Goal: Transaction & Acquisition: Purchase product/service

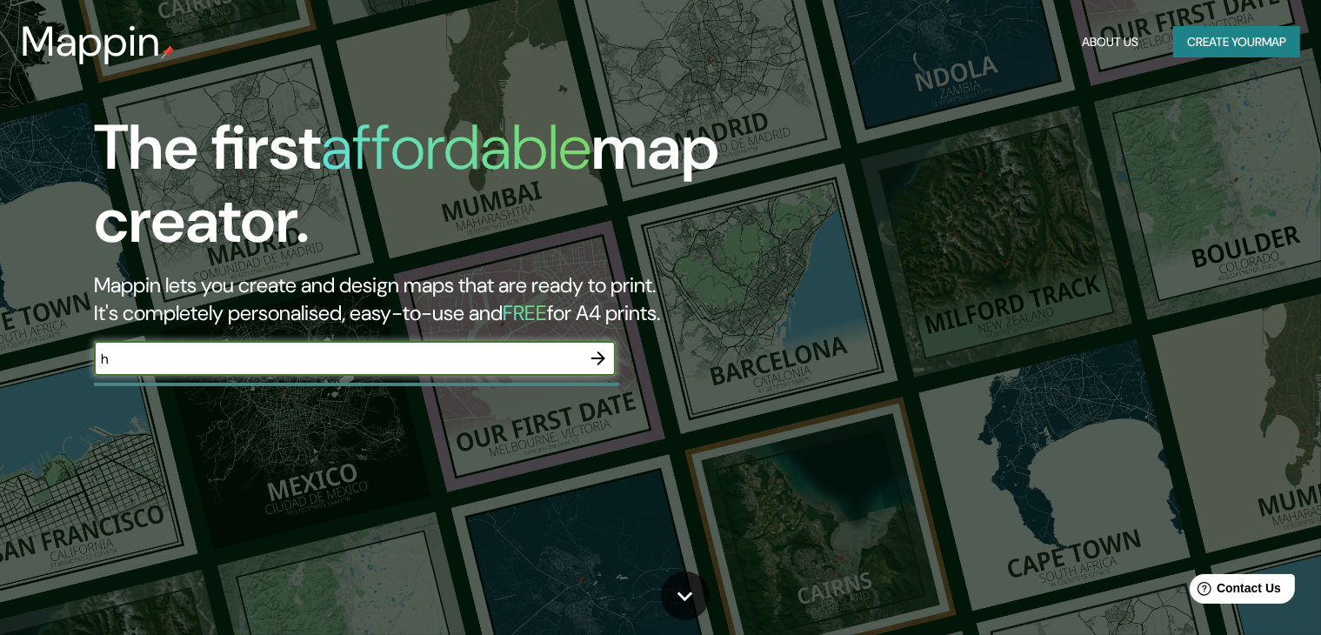
type input "honduras"
click at [602, 359] on icon "button" at bounding box center [598, 358] width 14 height 14
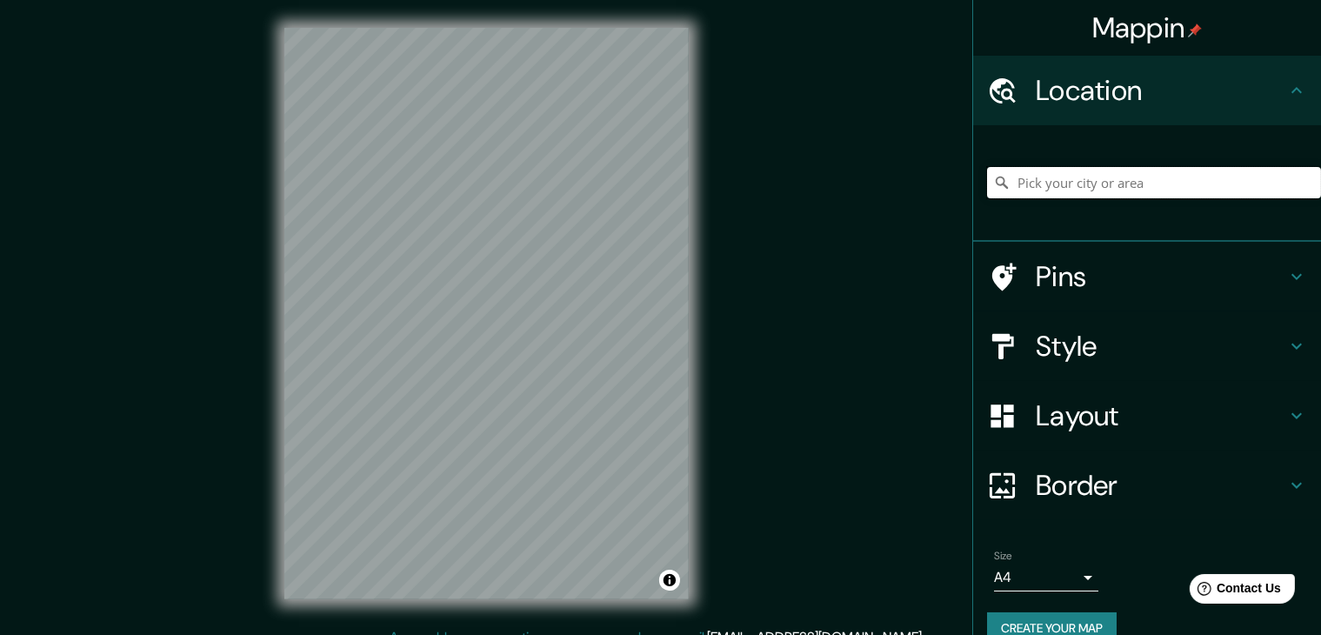
click at [1082, 187] on input "Pick your city or area" at bounding box center [1154, 182] width 334 height 31
click at [1127, 178] on input "Pick your city or area" at bounding box center [1154, 182] width 334 height 31
click at [1142, 178] on input "Pick your city or area" at bounding box center [1154, 182] width 334 height 31
type input "Cl J. M. Valcarcel, 30178 Mula, Región de Murcia, España"
click at [1301, 179] on icon "Clear" at bounding box center [1306, 182] width 10 height 10
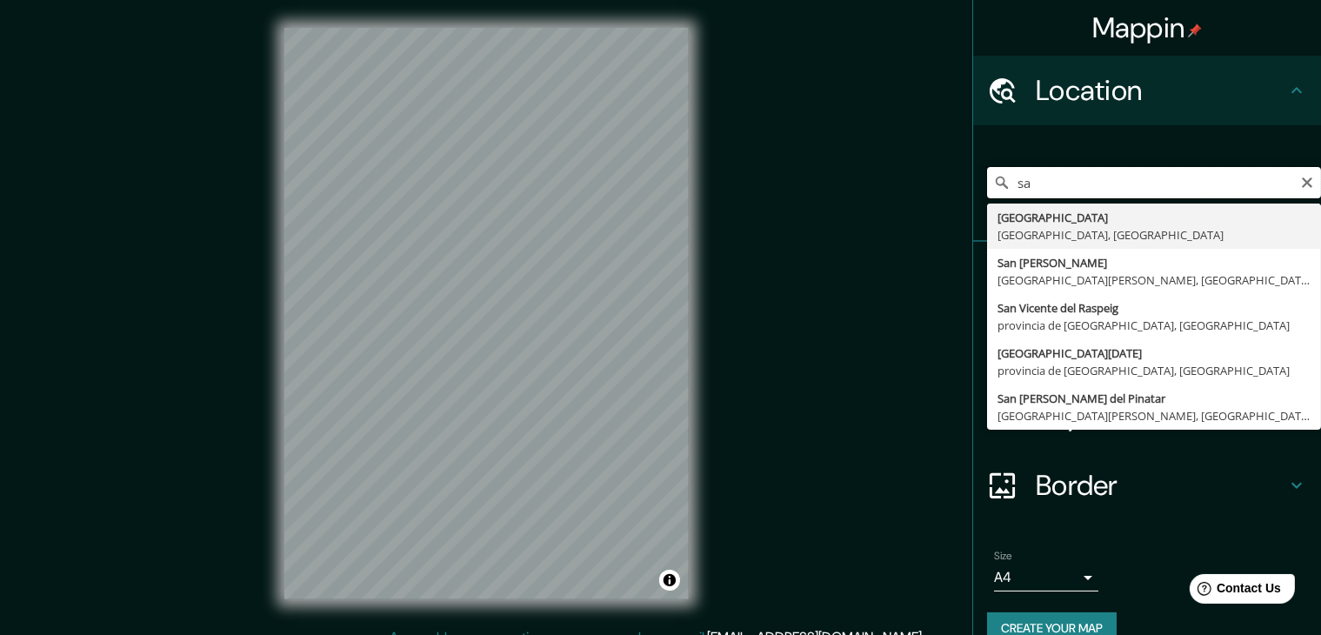
type input "s"
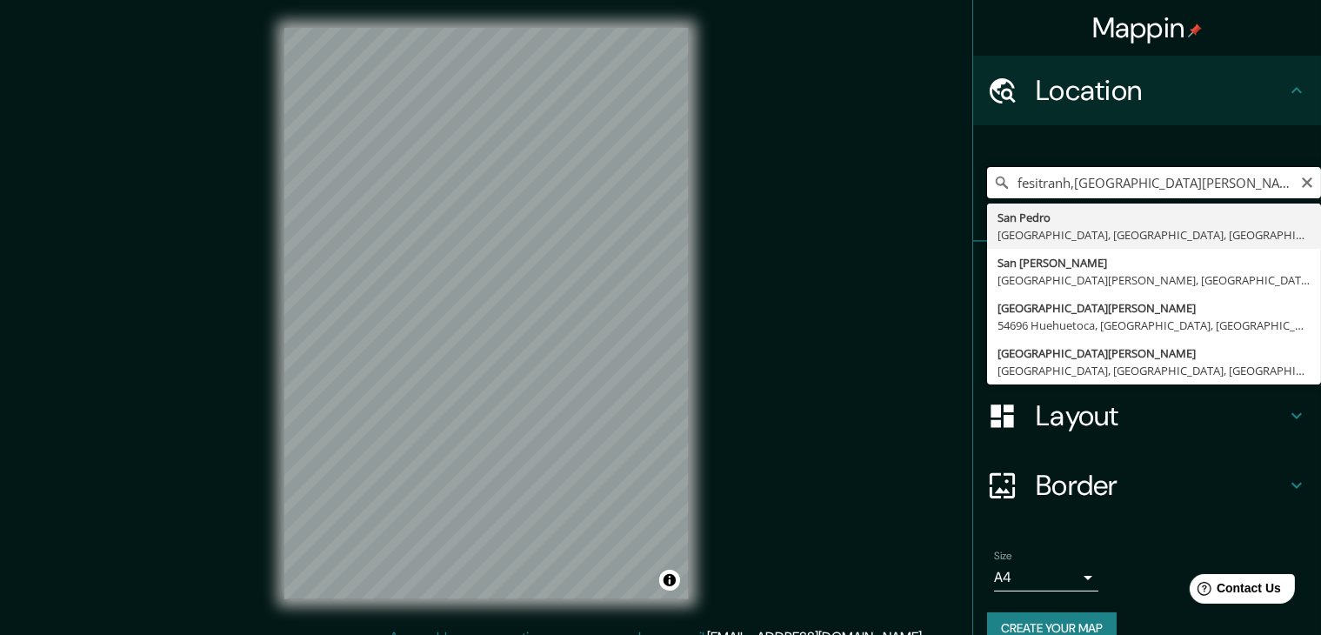
drag, startPoint x: 263, startPoint y: 420, endPoint x: 176, endPoint y: 408, distance: 88.6
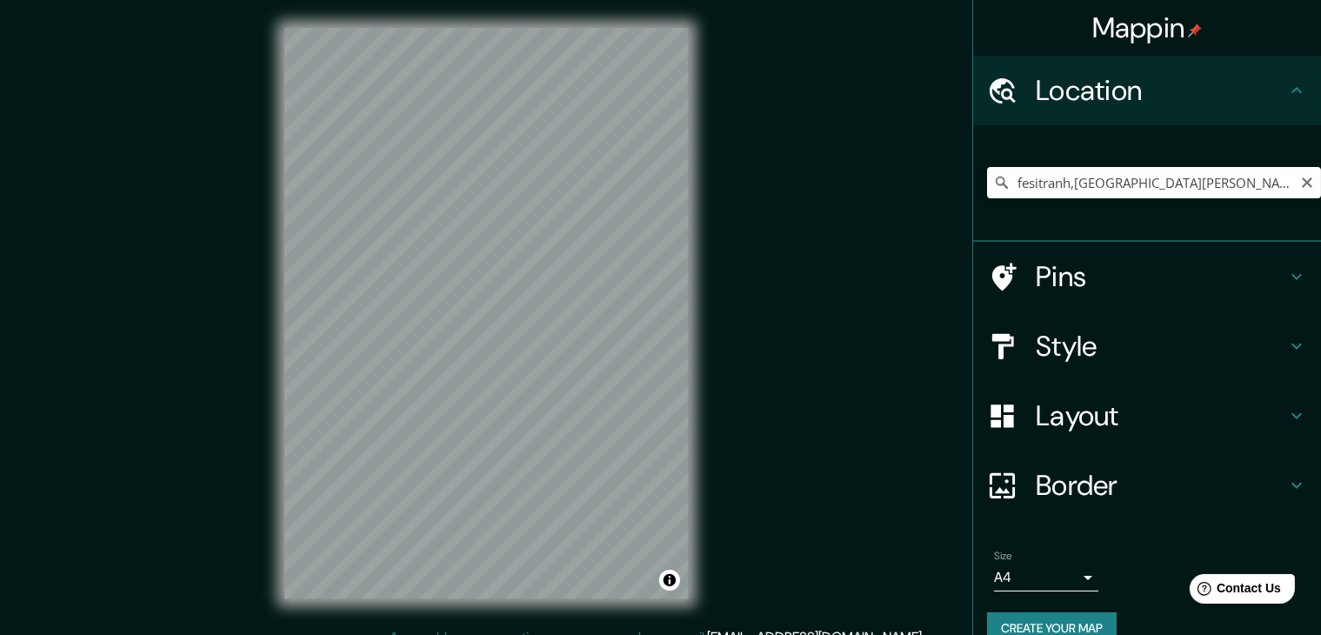
click at [1234, 196] on div "fesitranh,san pedro sula San Pedro Sullana, Departamento de Piura, Perú San Ped…" at bounding box center [1154, 182] width 334 height 87
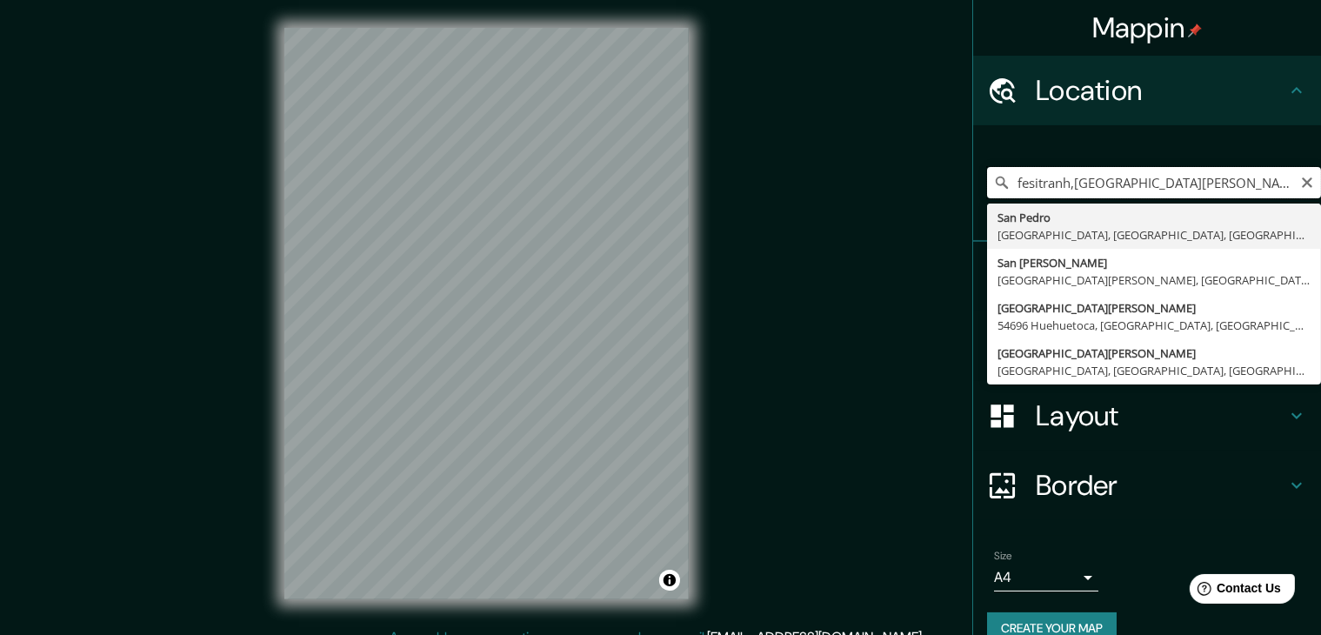
click at [1194, 168] on input "fesitranh,san pedro sula" at bounding box center [1154, 182] width 334 height 31
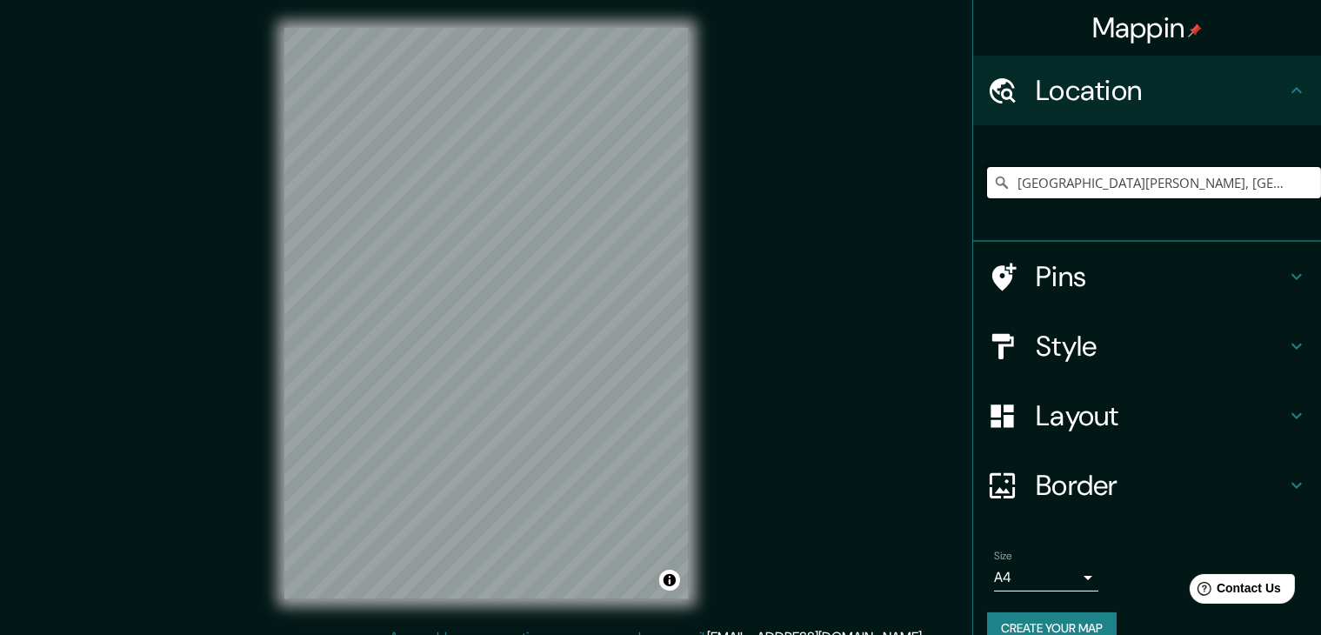
type input "[GEOGRAPHIC_DATA][PERSON_NAME], [GEOGRAPHIC_DATA][PERSON_NAME], [GEOGRAPHIC_DAT…"
click at [1112, 349] on h4 "Style" at bounding box center [1160, 346] width 250 height 35
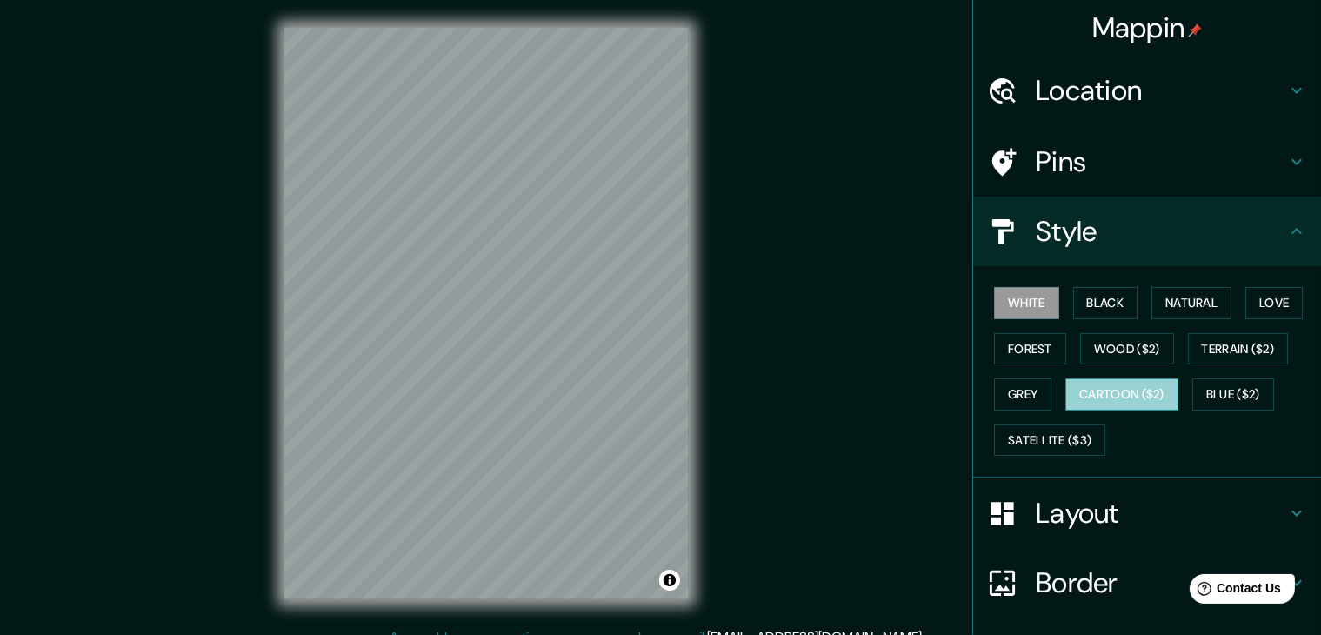
click at [1134, 392] on button "Cartoon ($2)" at bounding box center [1121, 394] width 113 height 32
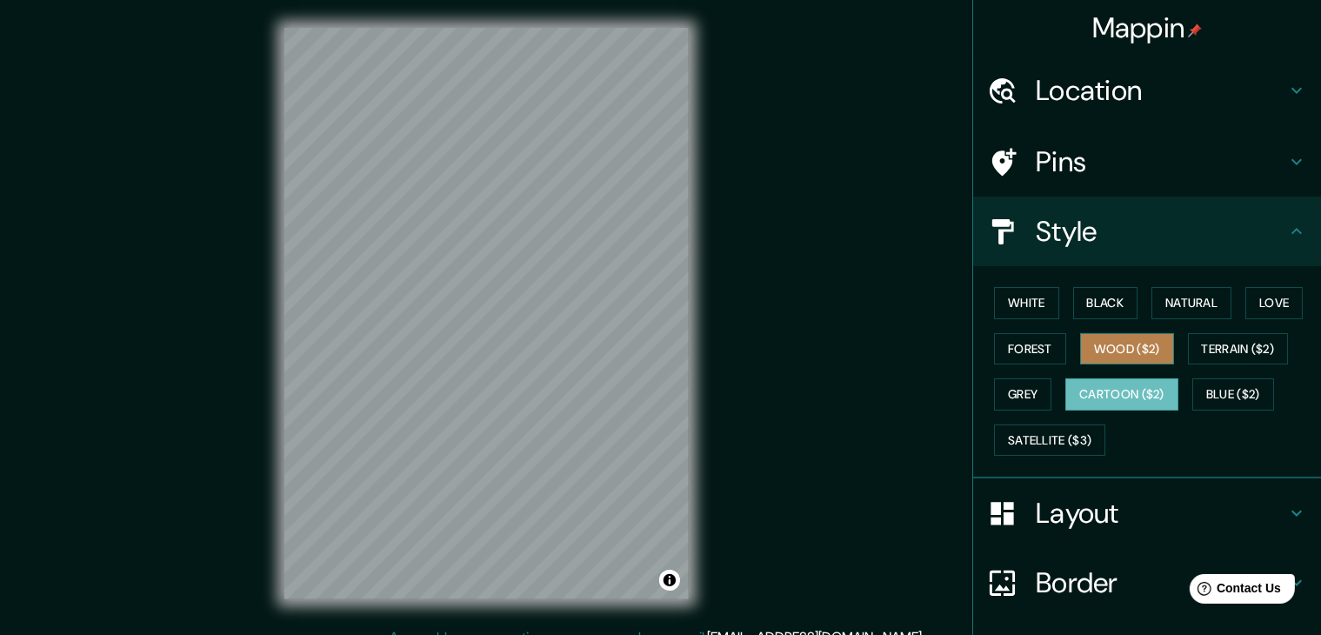
click at [1104, 346] on button "Wood ($2)" at bounding box center [1127, 349] width 94 height 32
click at [1078, 393] on button "Cartoon ($2)" at bounding box center [1121, 394] width 113 height 32
click at [1021, 344] on button "Forest" at bounding box center [1030, 349] width 72 height 32
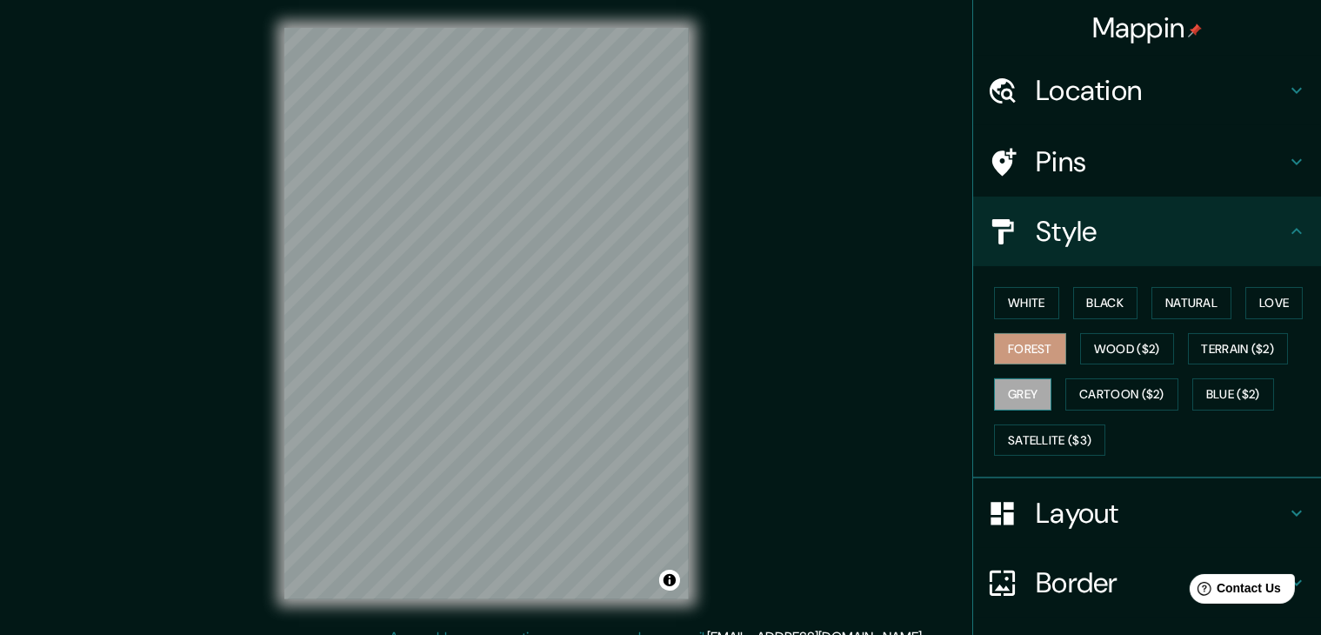
click at [1015, 406] on button "Grey" at bounding box center [1022, 394] width 57 height 32
click at [1171, 304] on button "Natural" at bounding box center [1191, 303] width 80 height 32
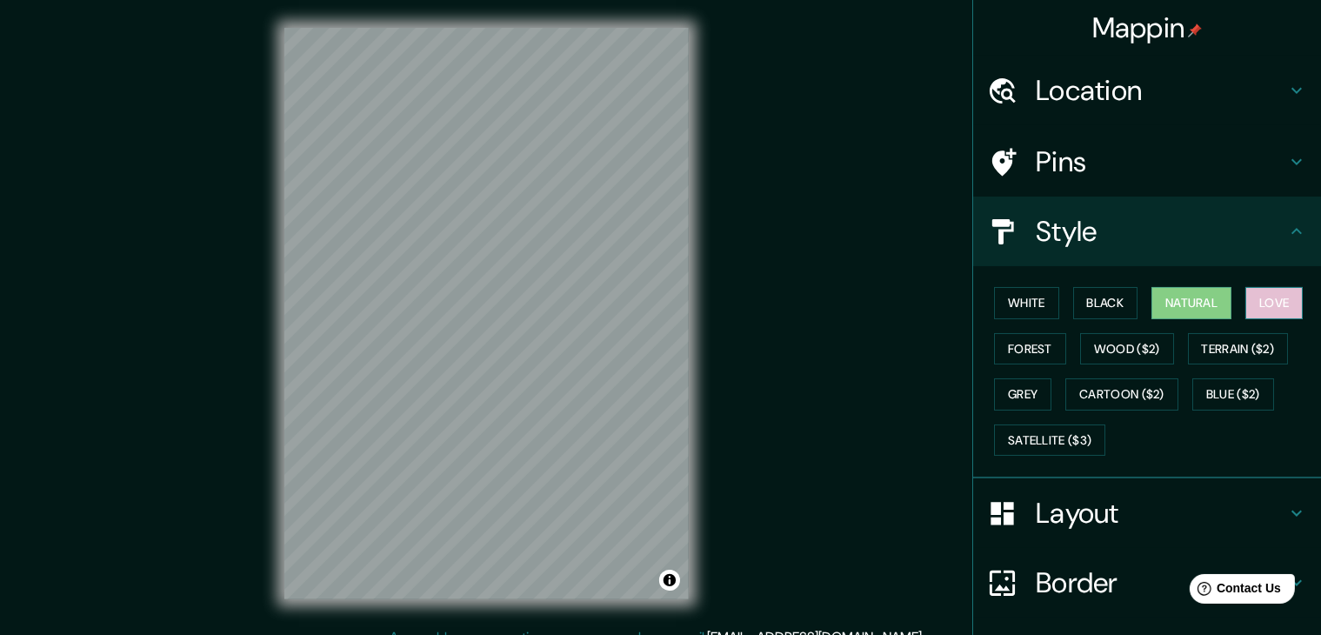
click at [1278, 307] on button "Love" at bounding box center [1273, 303] width 57 height 32
click at [1005, 296] on button "White" at bounding box center [1026, 303] width 65 height 32
click at [1175, 293] on button "Natural" at bounding box center [1191, 303] width 80 height 32
click at [1016, 305] on button "White" at bounding box center [1026, 303] width 65 height 32
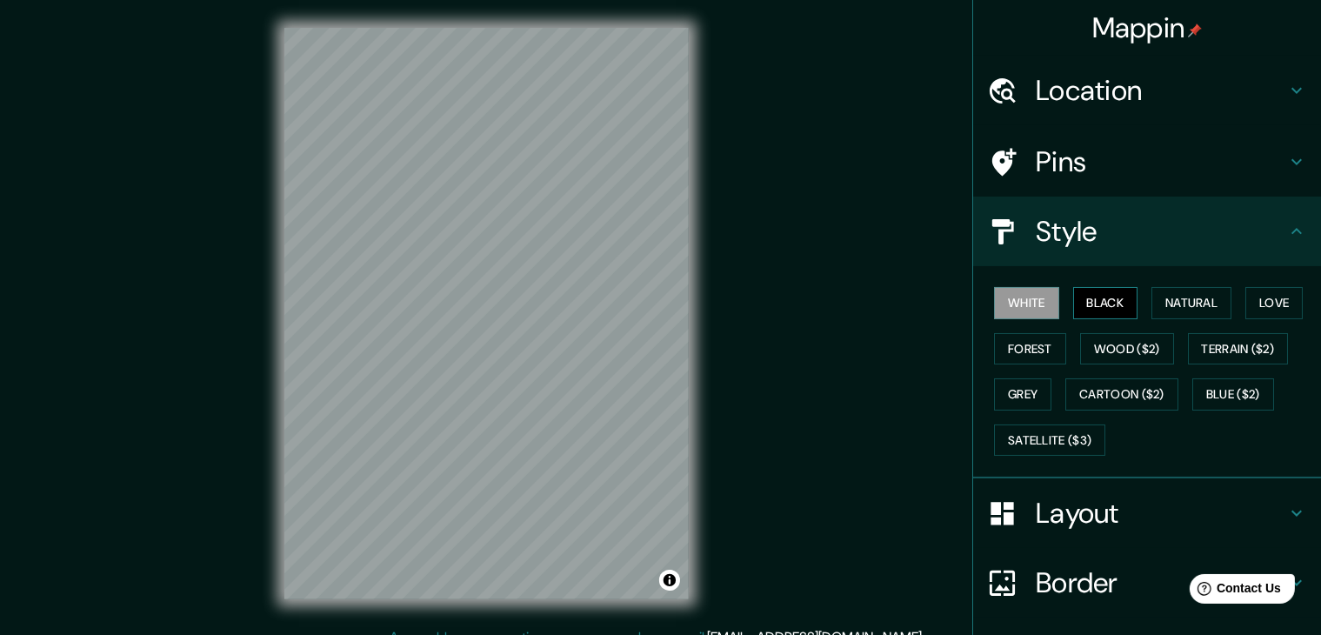
click at [1090, 308] on button "Black" at bounding box center [1105, 303] width 65 height 32
click at [1004, 356] on button "Forest" at bounding box center [1030, 349] width 72 height 32
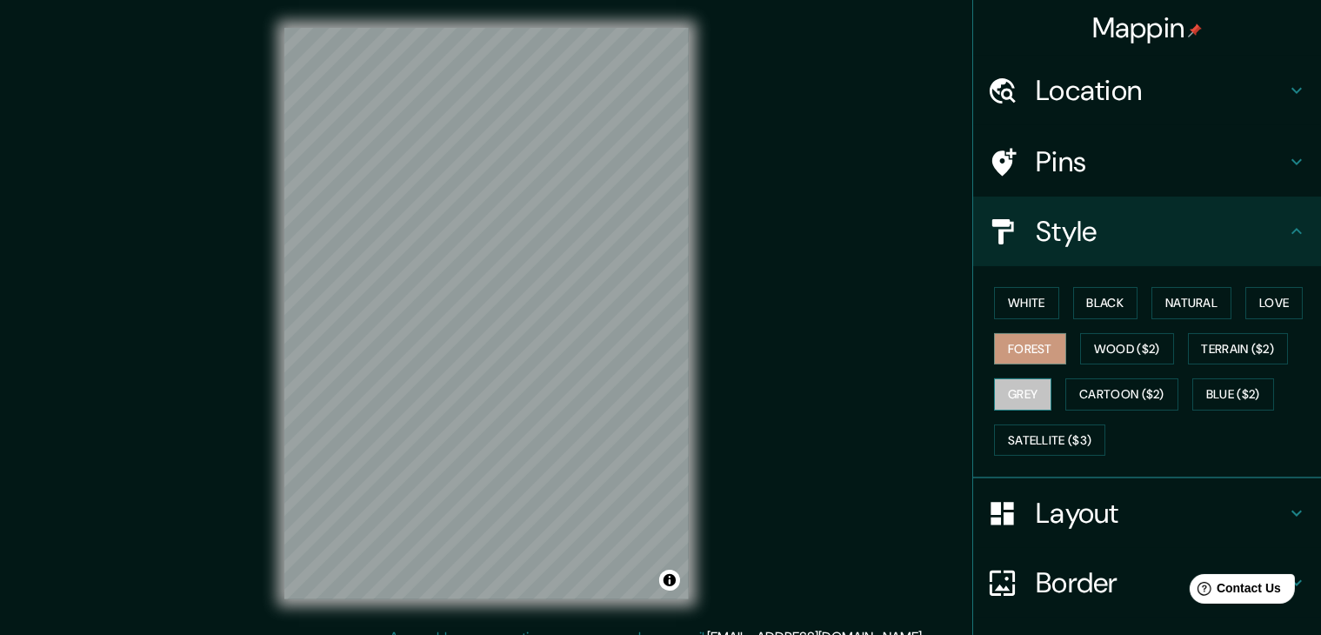
click at [1007, 394] on button "Grey" at bounding box center [1022, 394] width 57 height 32
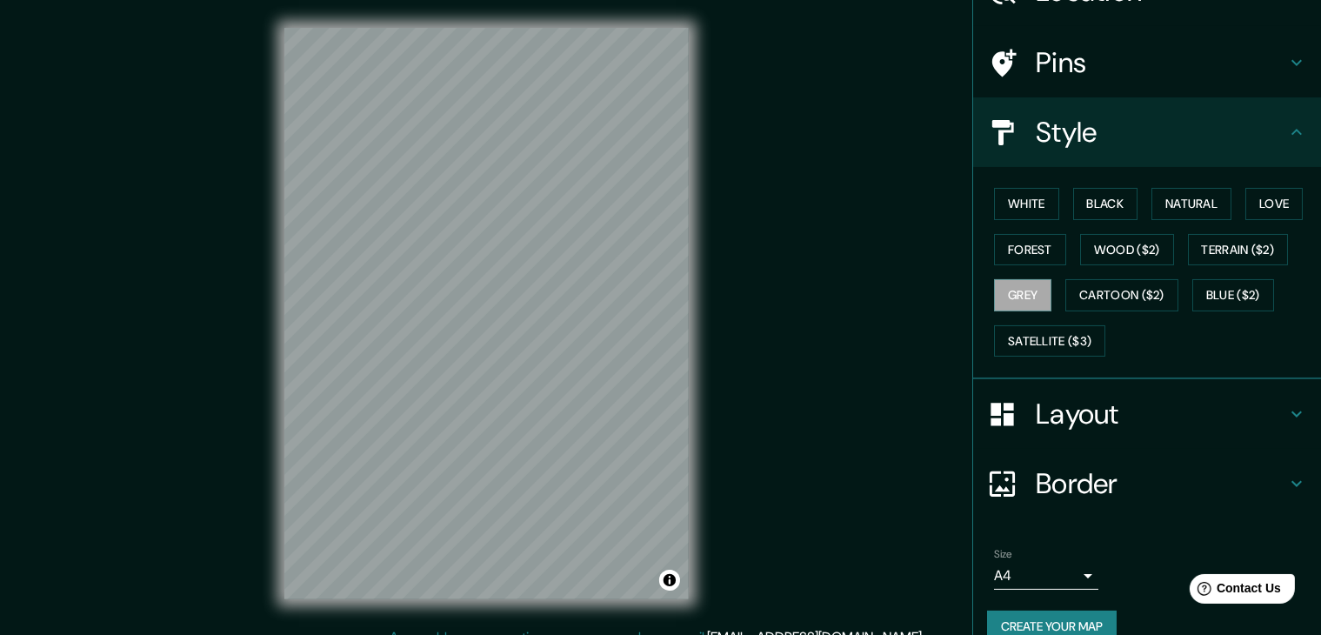
scroll to position [125, 0]
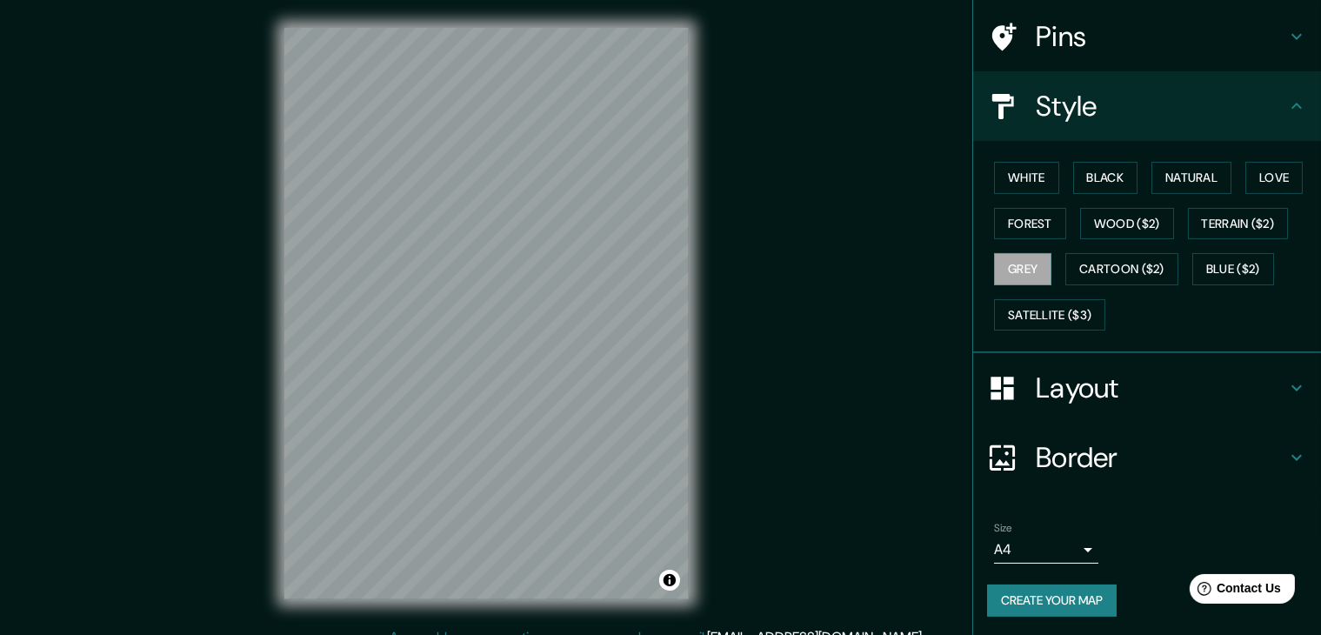
click at [1038, 603] on button "Create your map" at bounding box center [1052, 600] width 130 height 32
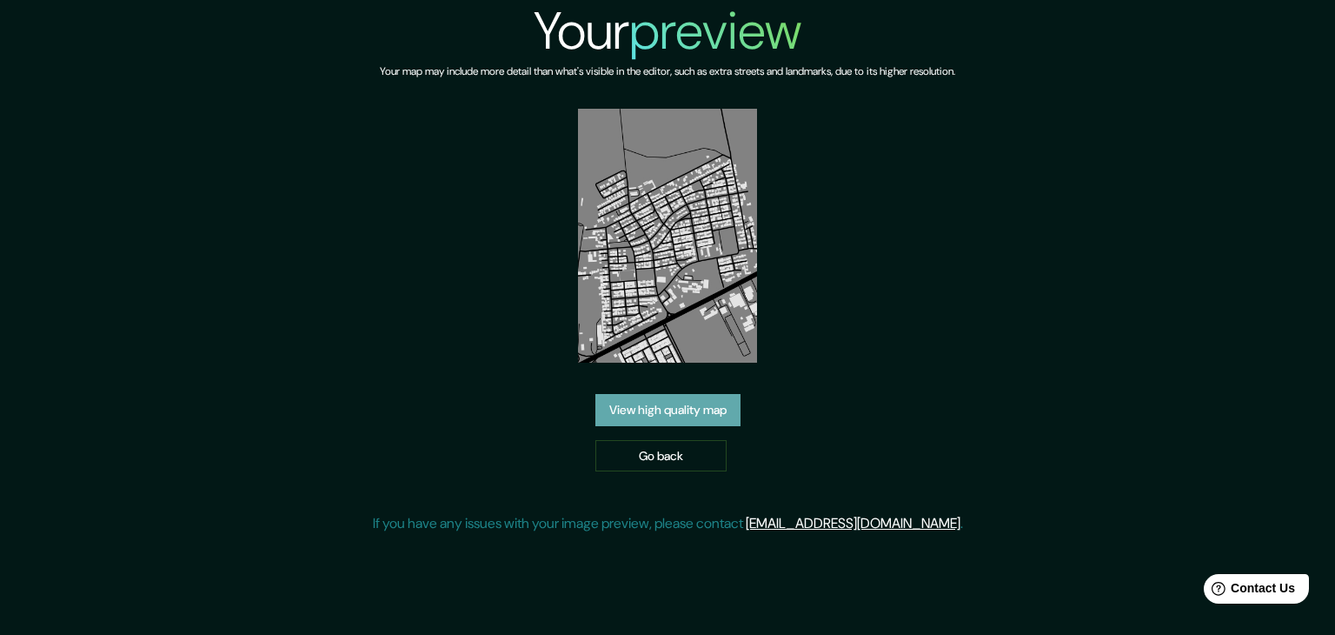
click at [709, 416] on link "View high quality map" at bounding box center [668, 410] width 145 height 32
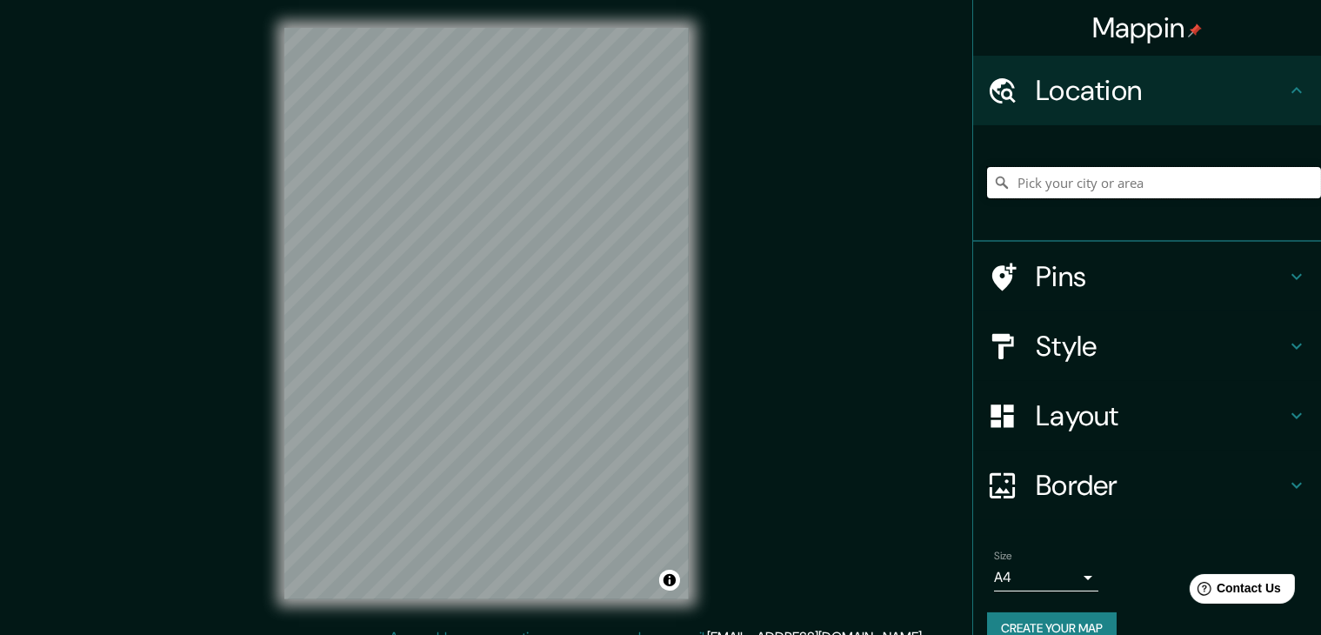
click at [1241, 183] on input "Pick your city or area" at bounding box center [1154, 182] width 334 height 31
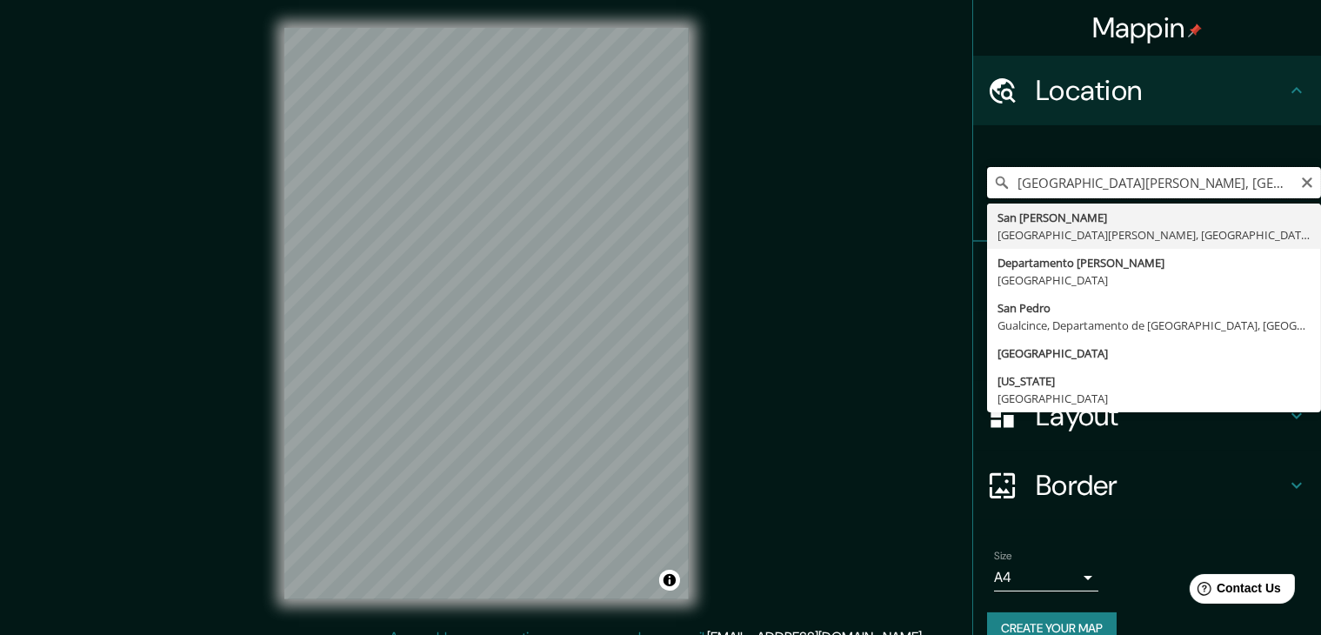
type input "[GEOGRAPHIC_DATA][PERSON_NAME], [GEOGRAPHIC_DATA][PERSON_NAME], [GEOGRAPHIC_DAT…"
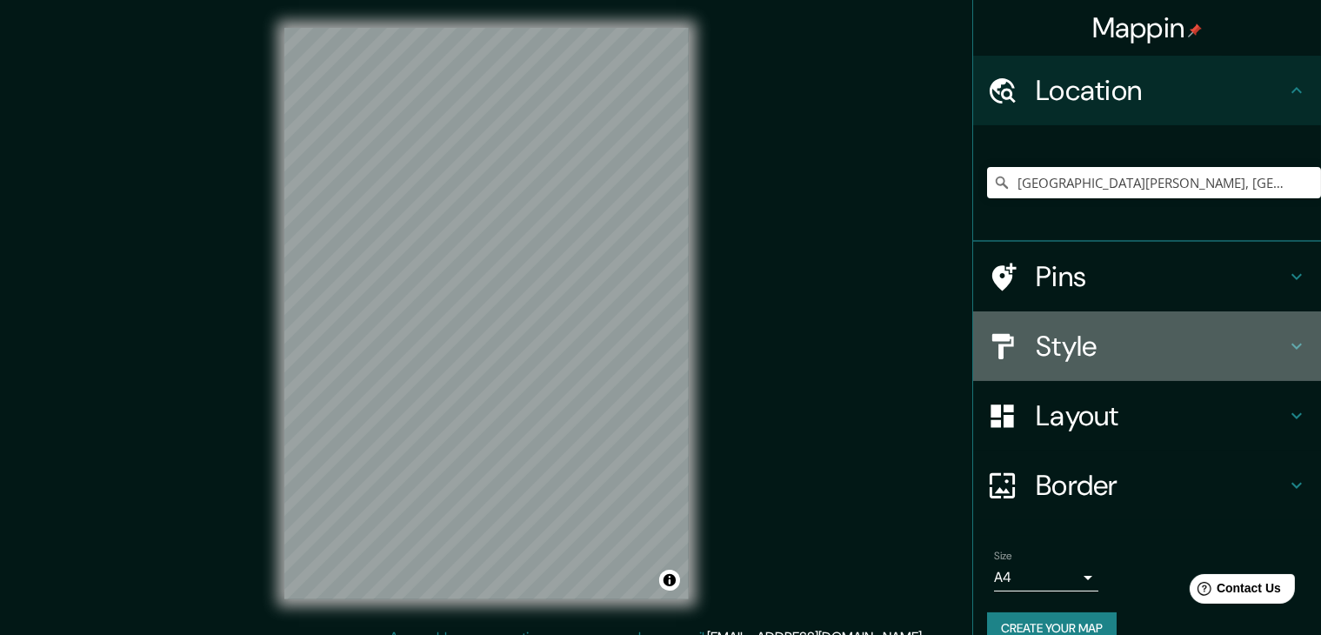
click at [1066, 343] on h4 "Style" at bounding box center [1160, 346] width 250 height 35
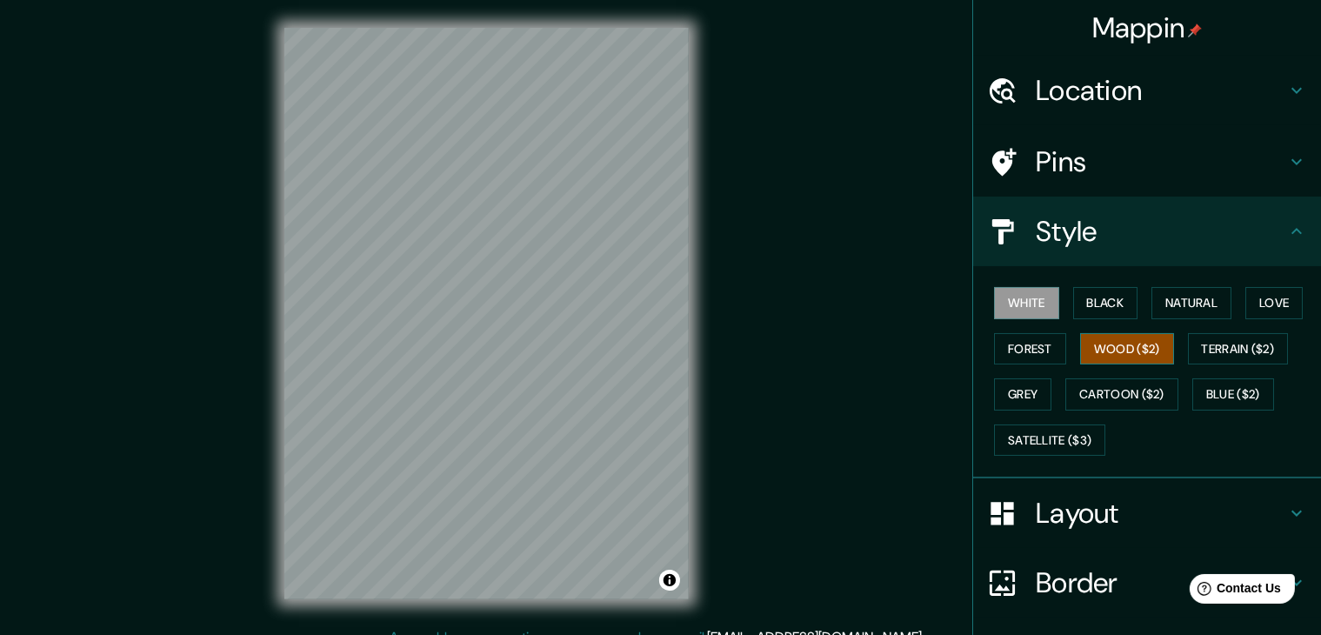
click at [1101, 345] on button "Wood ($2)" at bounding box center [1127, 349] width 94 height 32
click at [1009, 394] on button "Grey" at bounding box center [1022, 394] width 57 height 32
